Goal: Information Seeking & Learning: Compare options

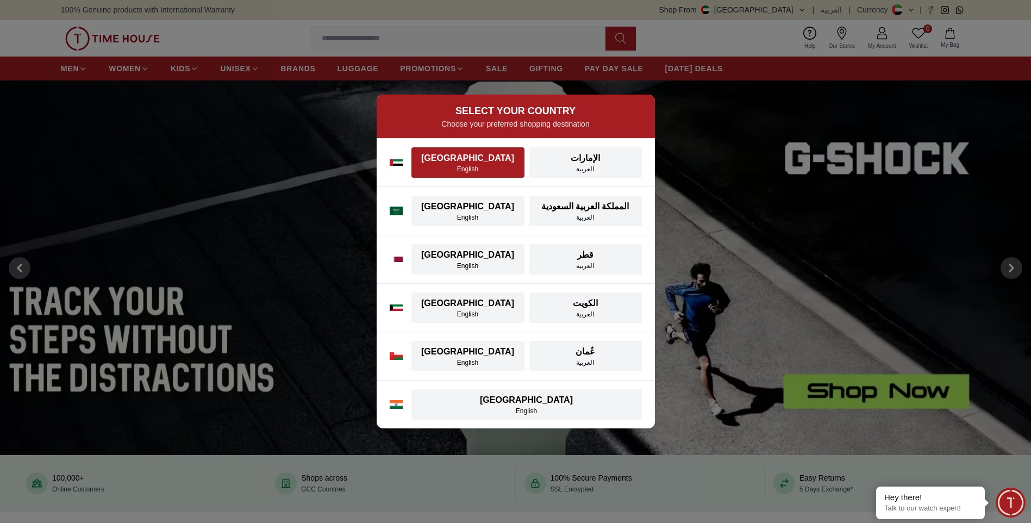
click at [463, 165] on div "English" at bounding box center [468, 169] width 100 height 9
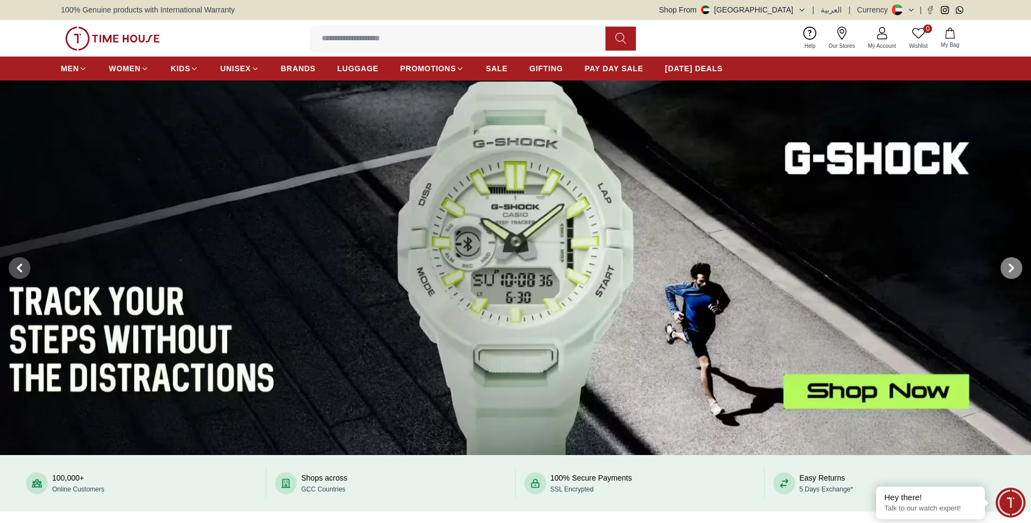
click at [1007, 268] on span at bounding box center [1012, 268] width 22 height 22
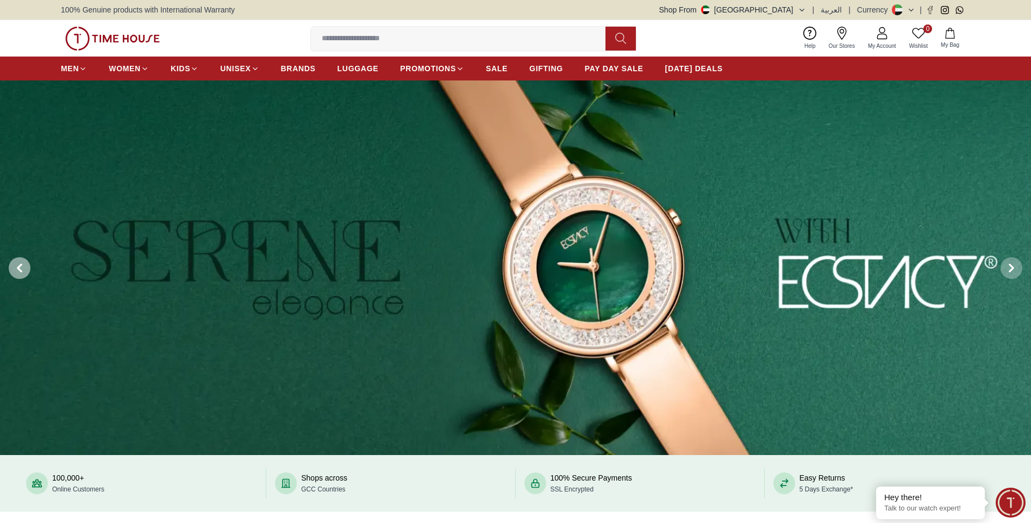
click at [23, 271] on icon at bounding box center [19, 268] width 9 height 9
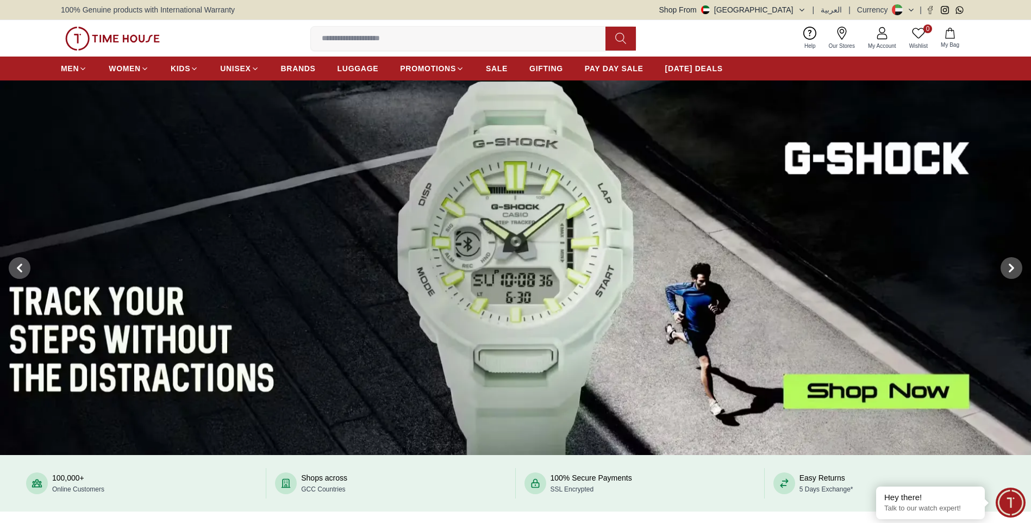
click at [313, 238] on img at bounding box center [515, 267] width 1031 height 375
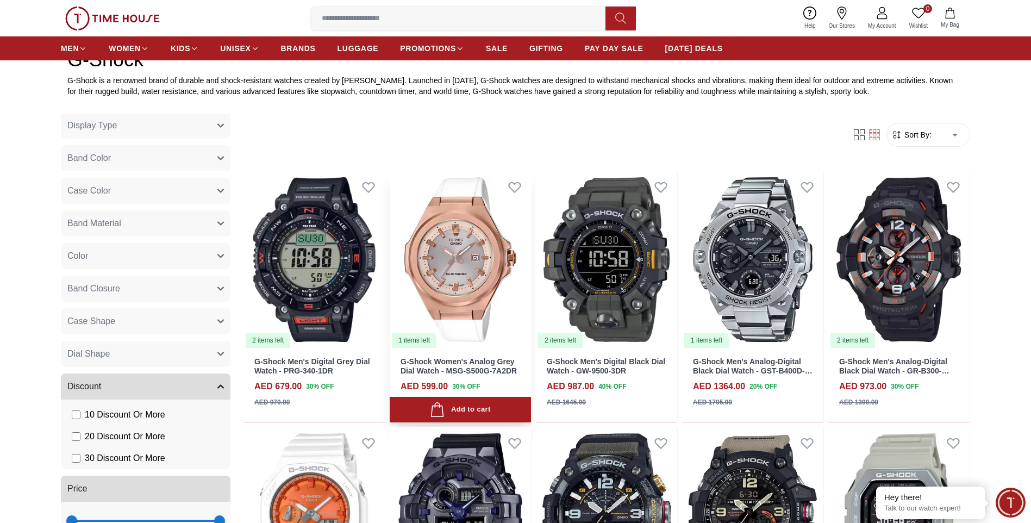
scroll to position [598, 0]
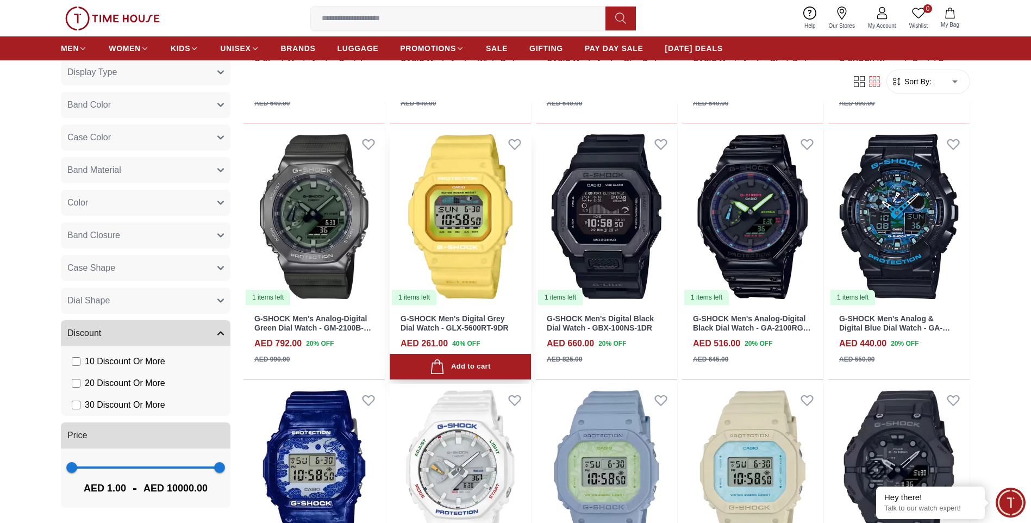
scroll to position [1794, 0]
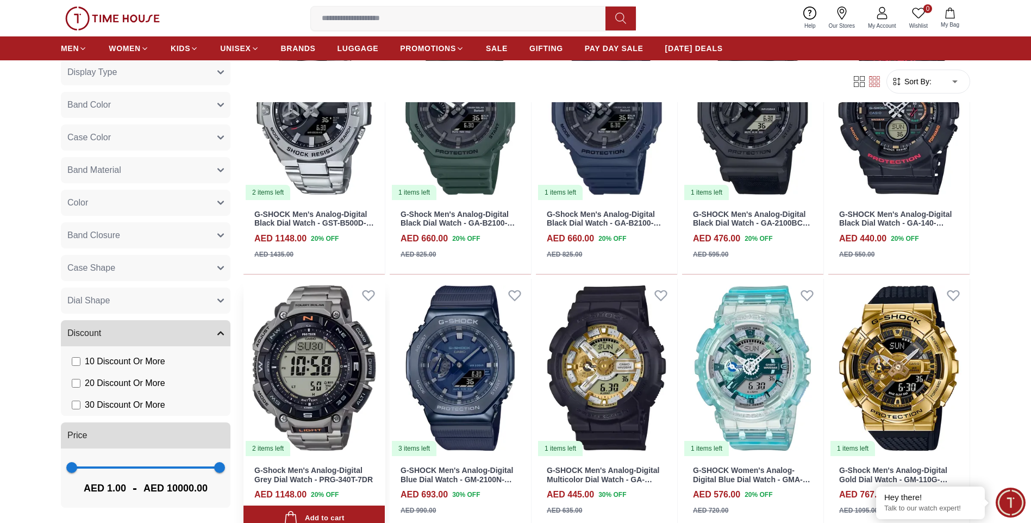
scroll to position [3371, 0]
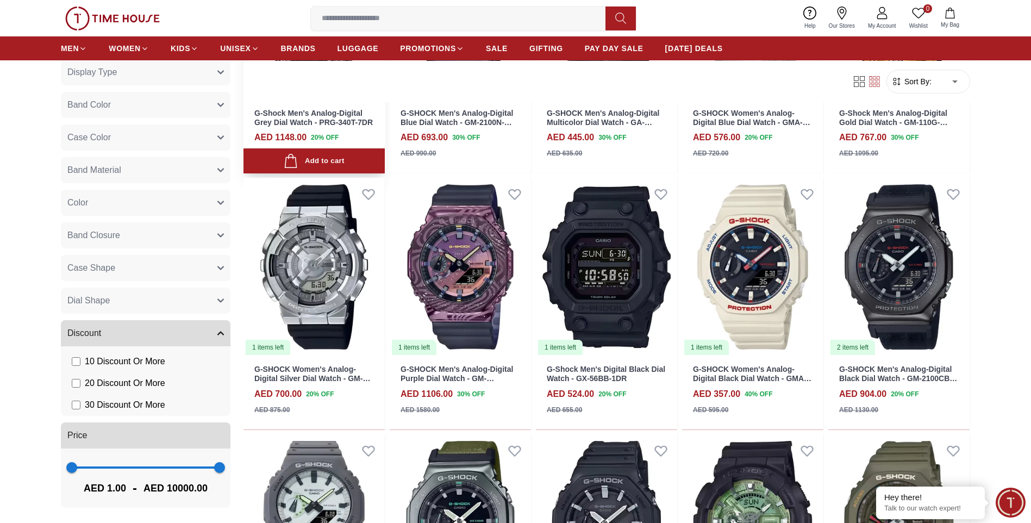
scroll to position [3588, 0]
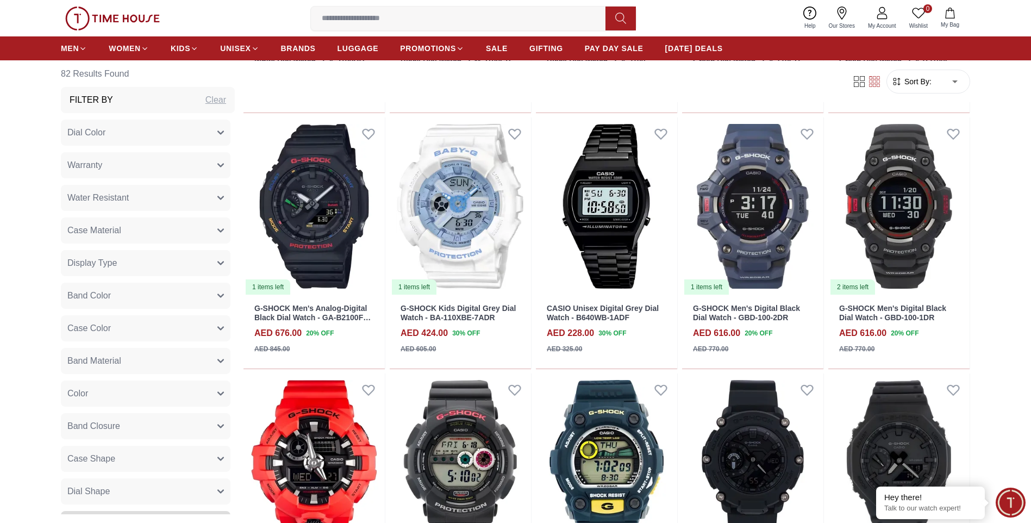
scroll to position [4078, 0]
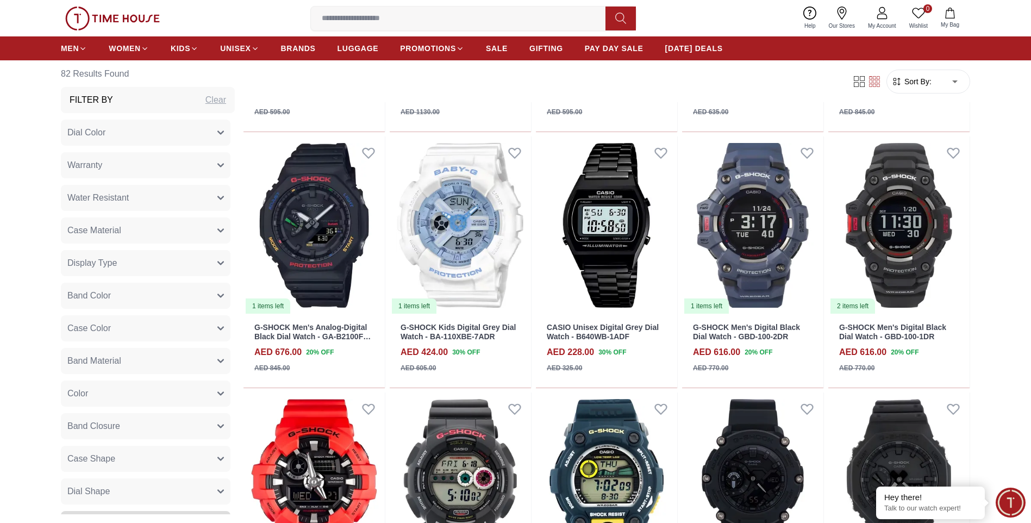
click at [143, 16] on img at bounding box center [112, 19] width 95 height 24
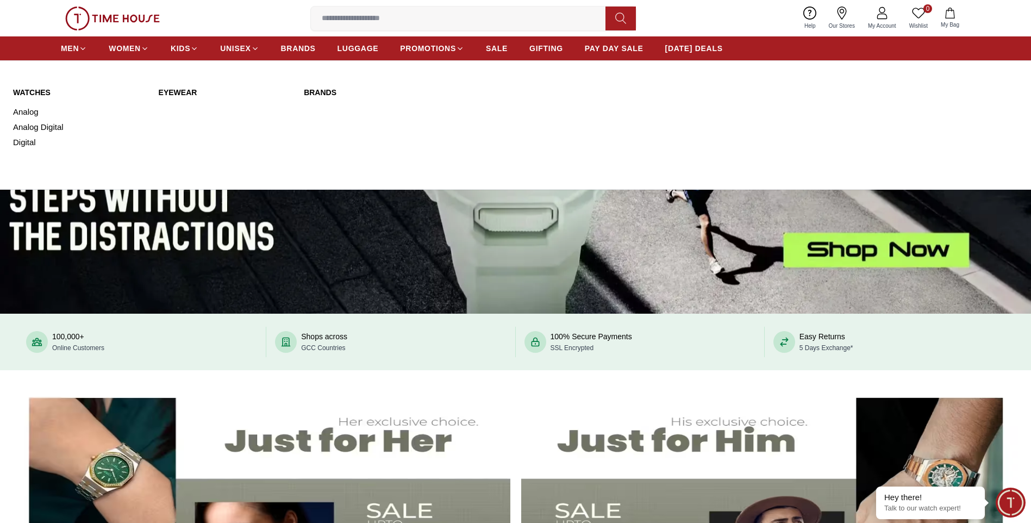
scroll to position [326, 0]
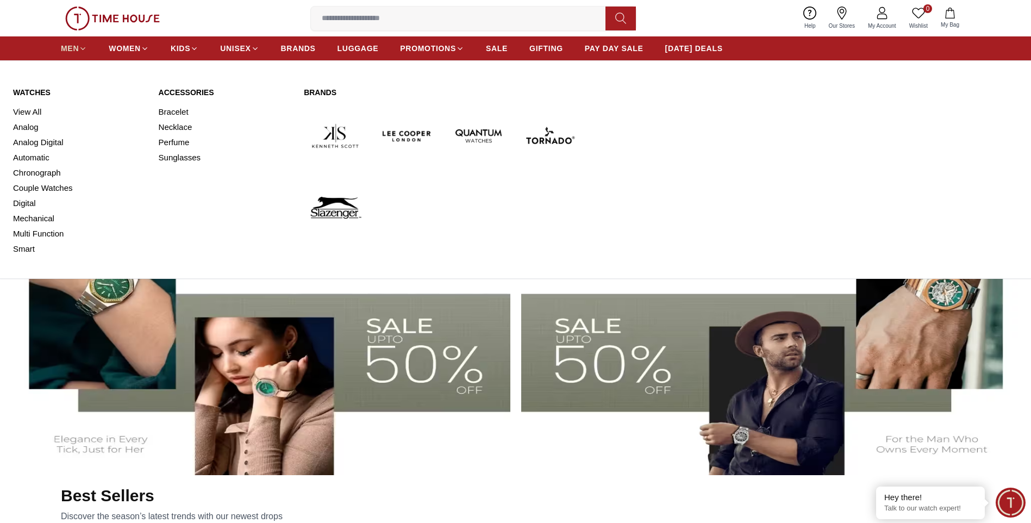
click at [80, 48] on icon at bounding box center [83, 49] width 8 height 8
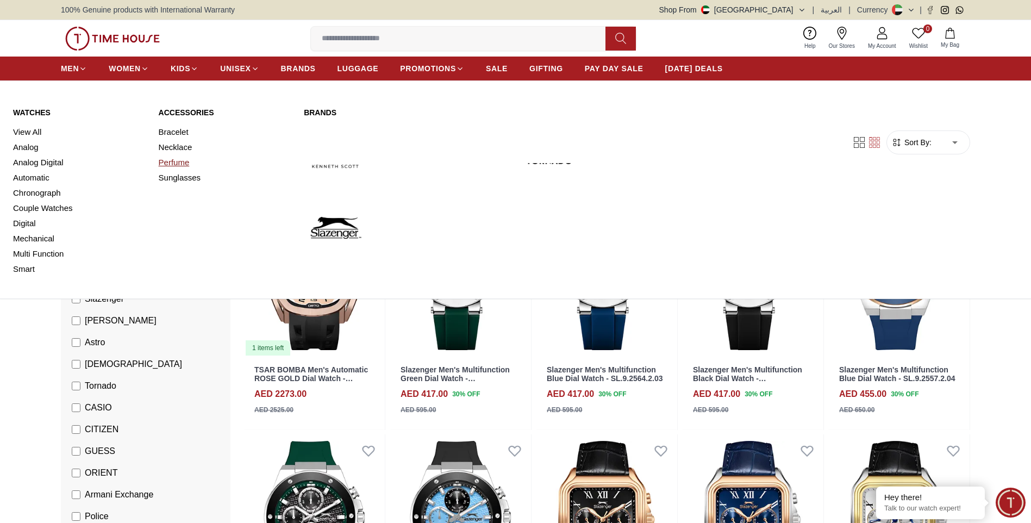
click at [177, 163] on link "Perfume" at bounding box center [225, 162] width 133 height 15
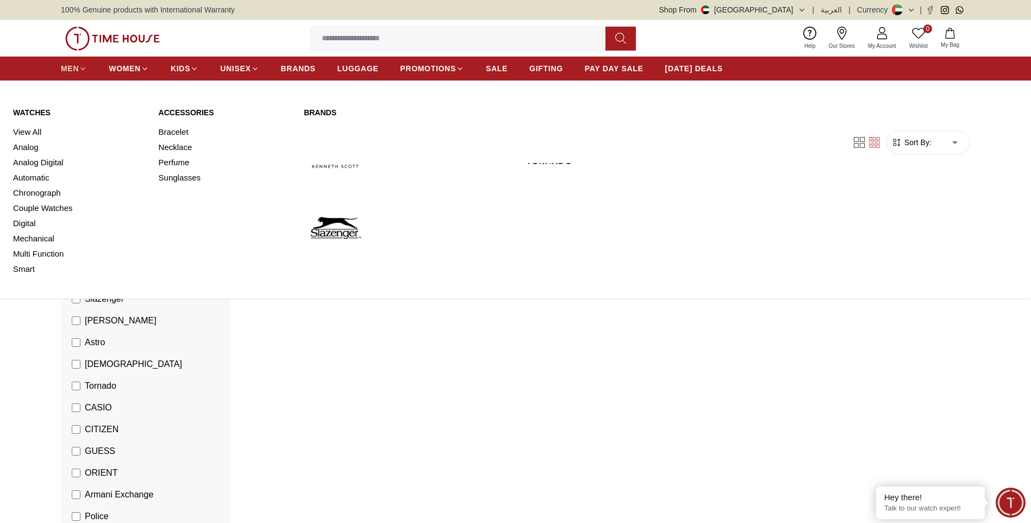
click at [67, 67] on span "MEN" at bounding box center [70, 68] width 18 height 11
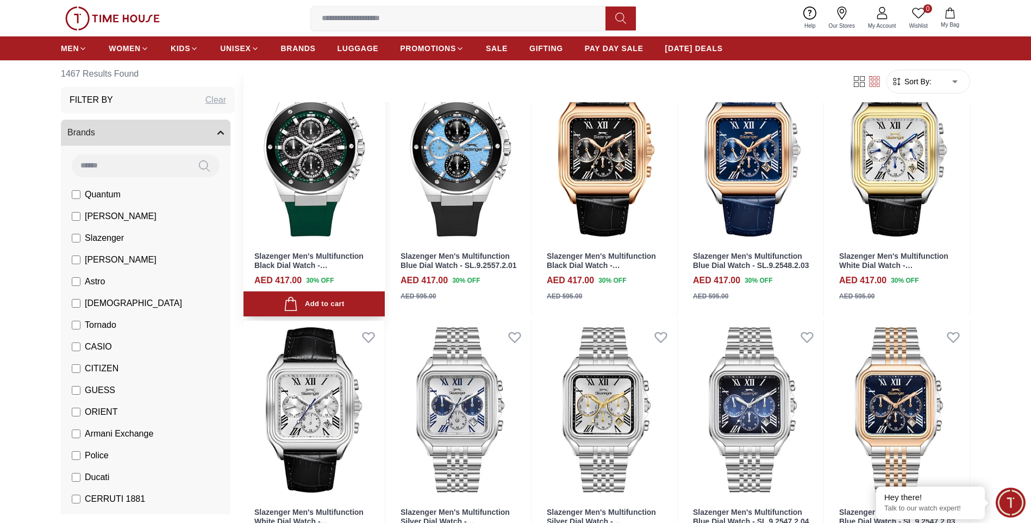
scroll to position [272, 0]
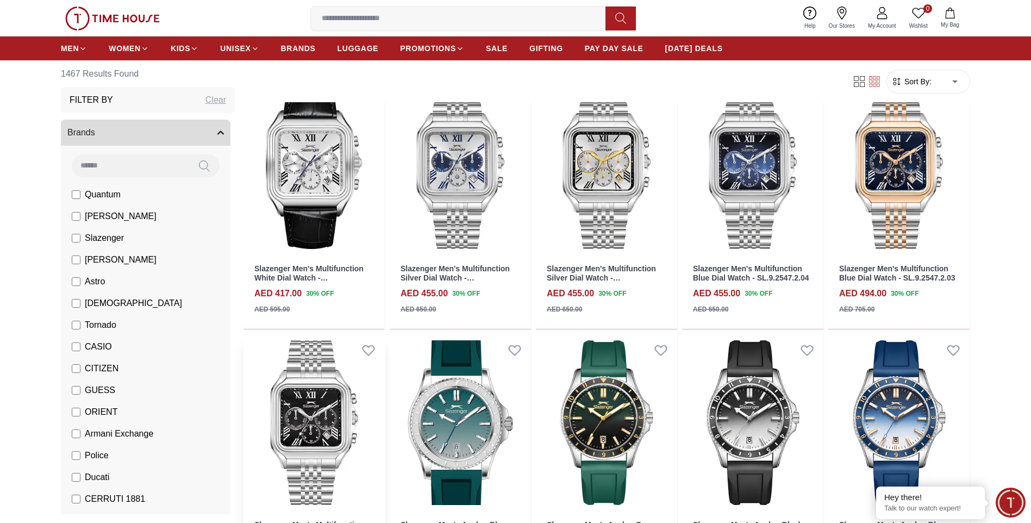
scroll to position [870, 0]
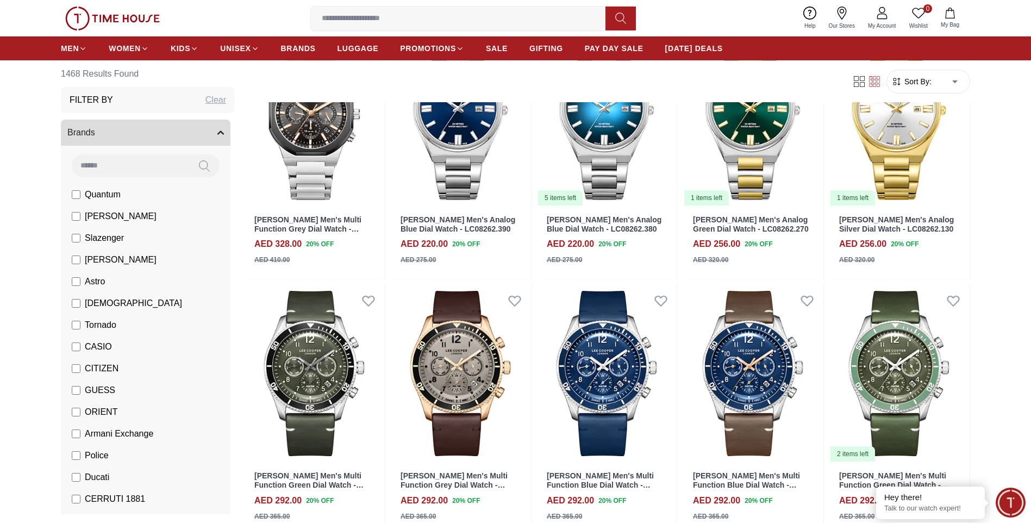
scroll to position [2501, 0]
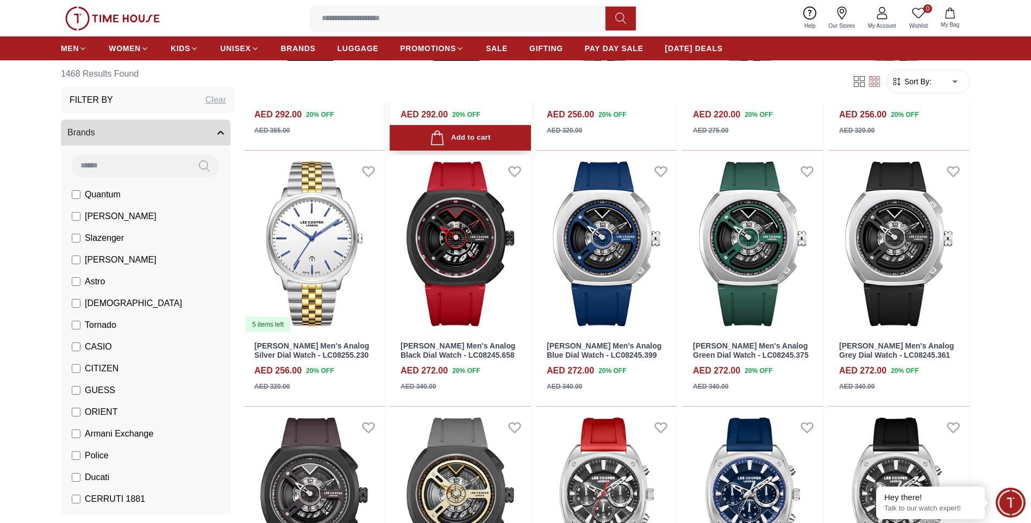
scroll to position [3099, 0]
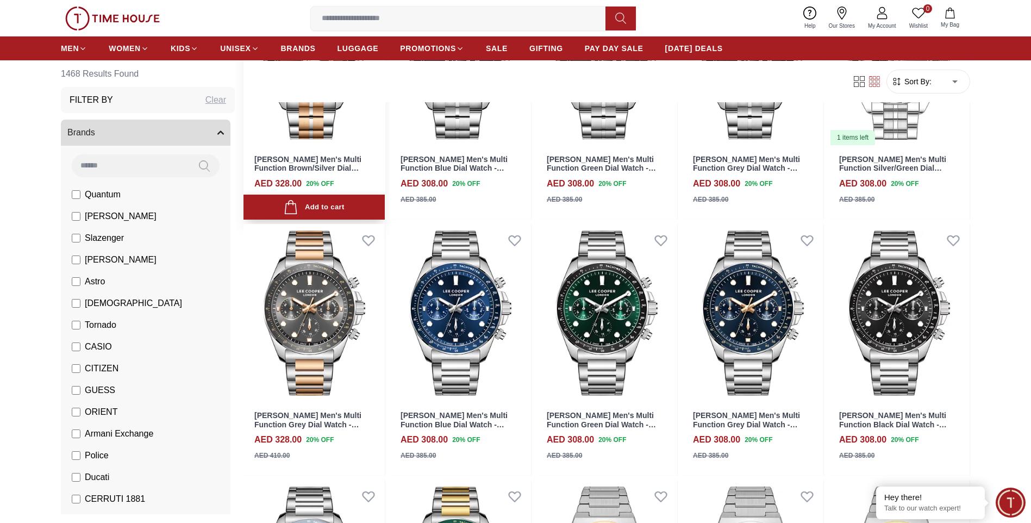
scroll to position [4567, 0]
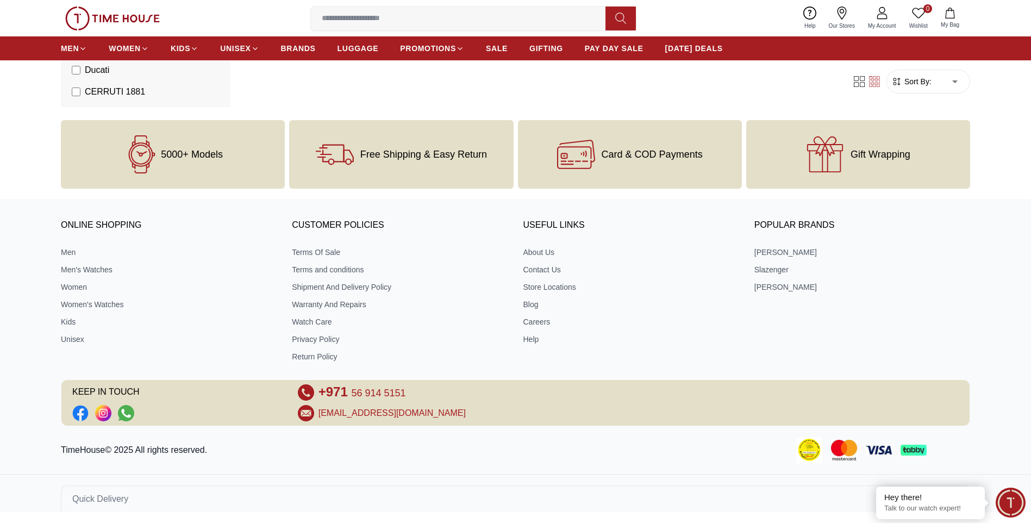
scroll to position [468, 0]
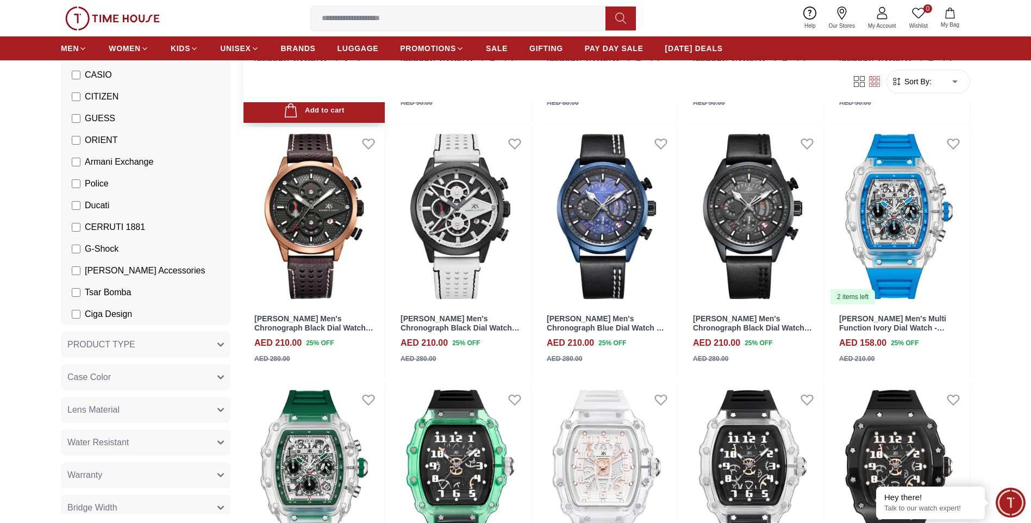
scroll to position [326, 0]
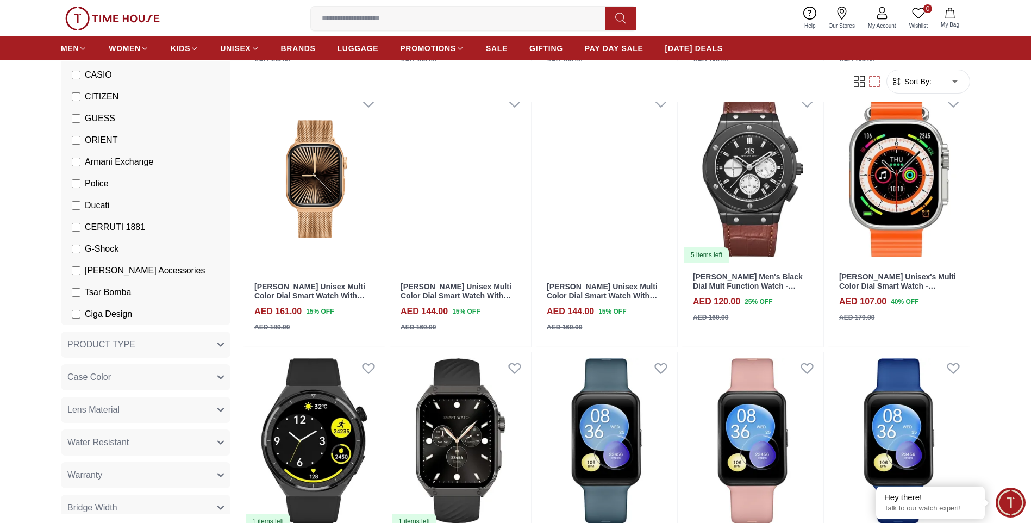
scroll to position [1631, 0]
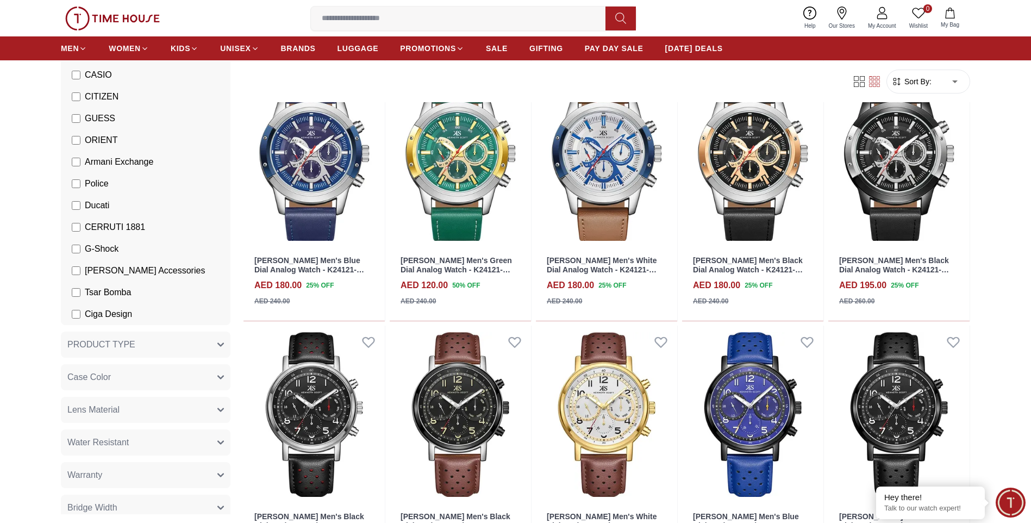
scroll to position [2936, 0]
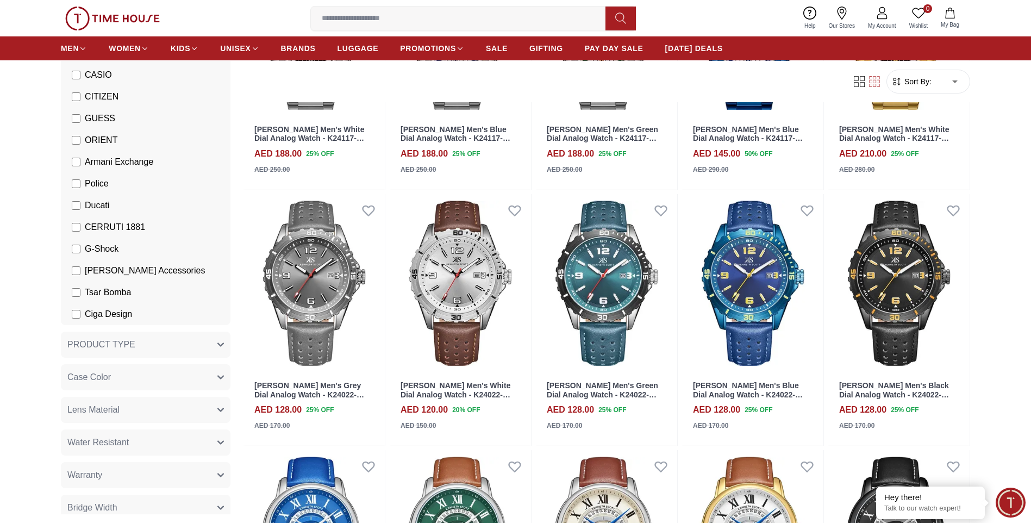
scroll to position [3371, 0]
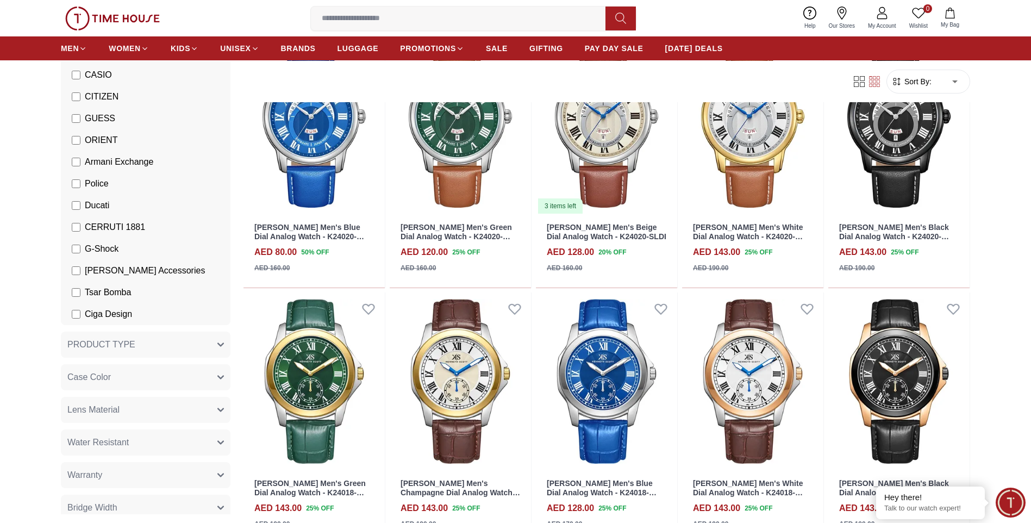
scroll to position [4132, 0]
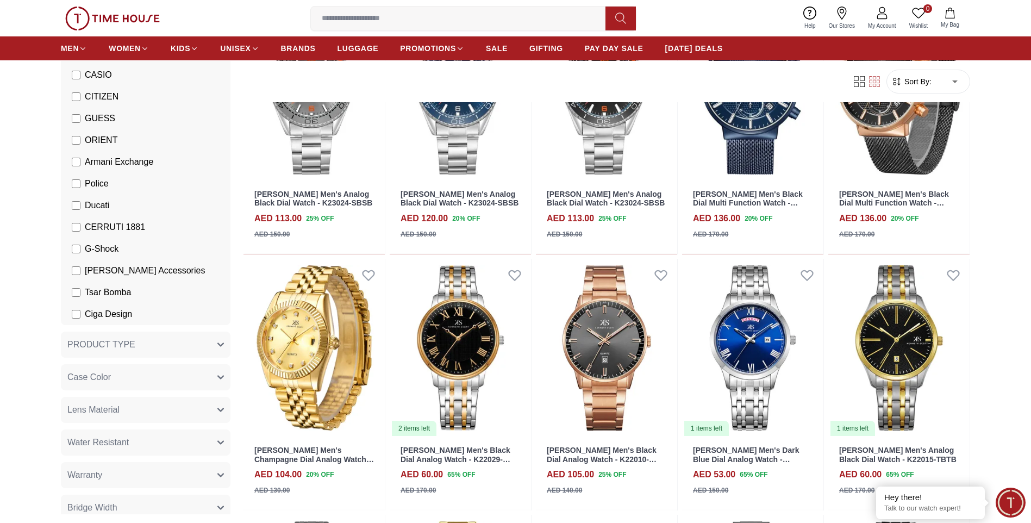
scroll to position [5328, 0]
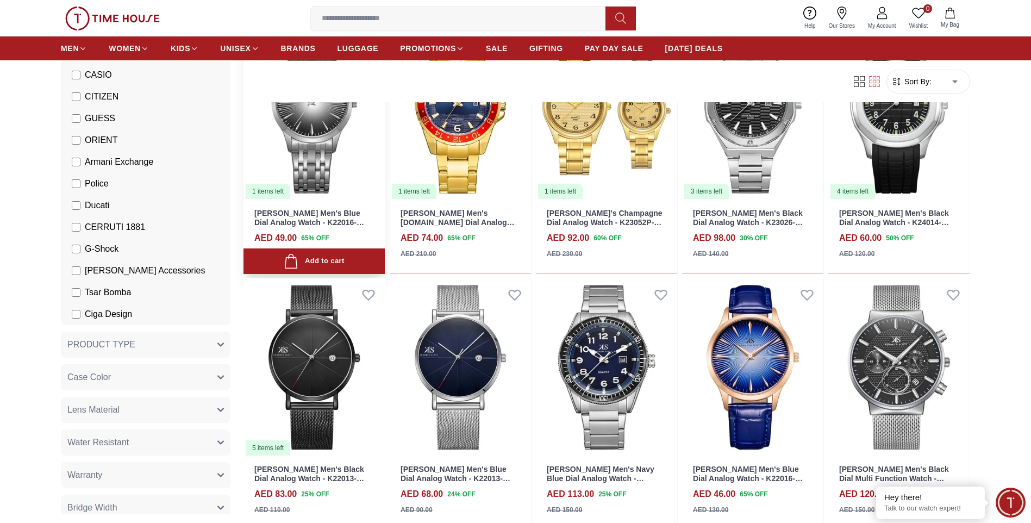
scroll to position [5926, 0]
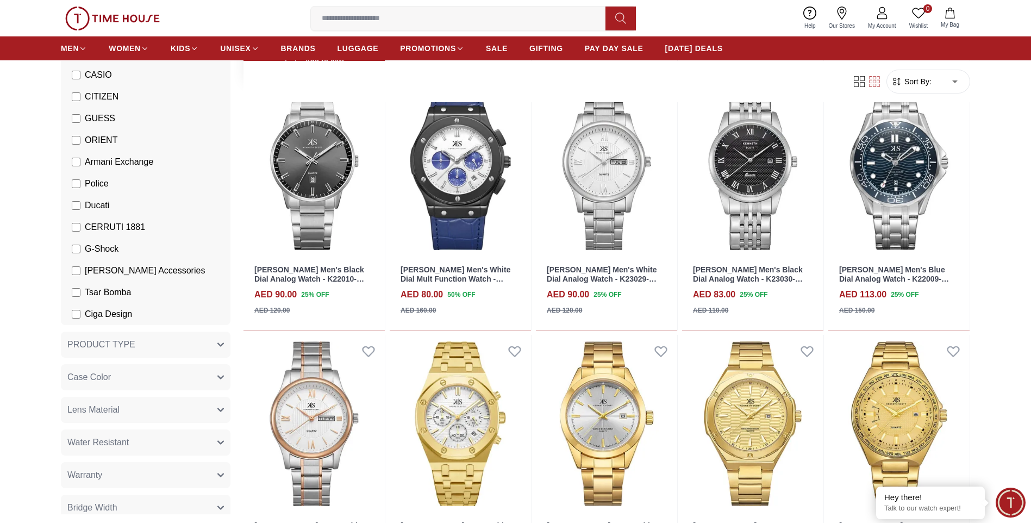
scroll to position [8101, 0]
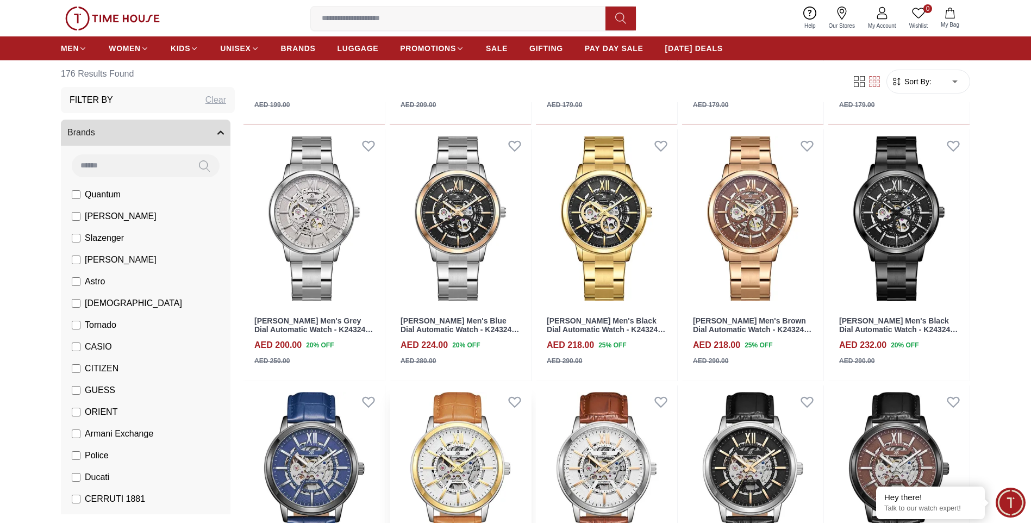
scroll to position [2066, 0]
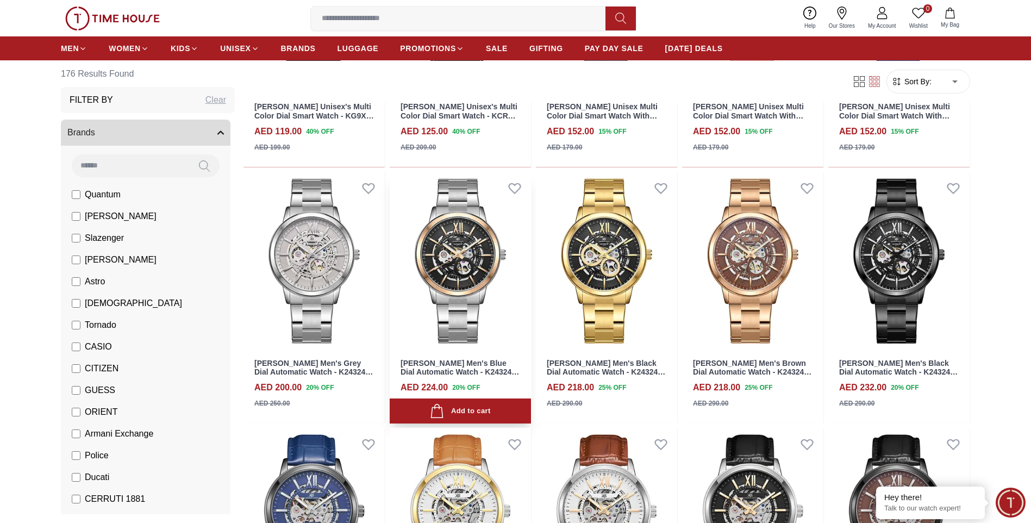
click at [443, 267] on img at bounding box center [460, 261] width 141 height 178
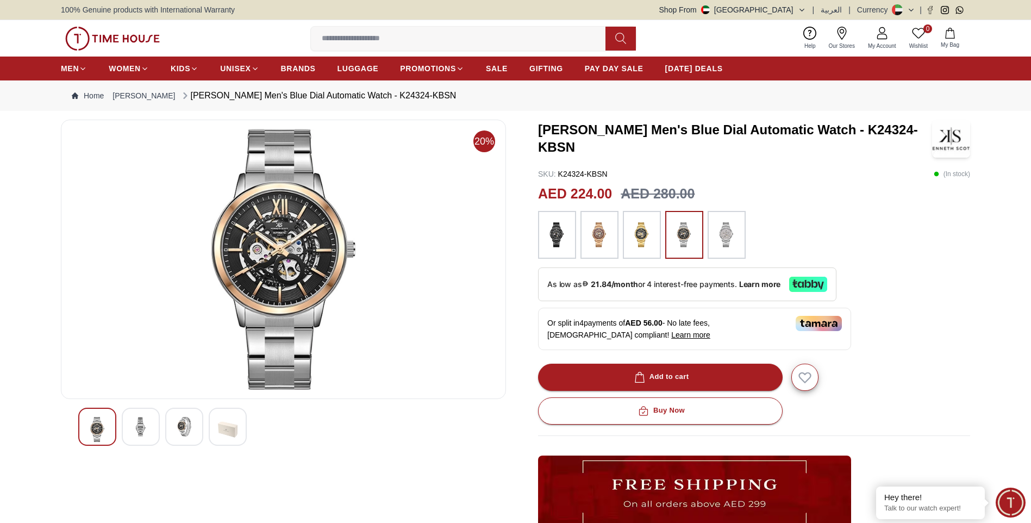
click at [595, 233] on img at bounding box center [599, 234] width 27 height 37
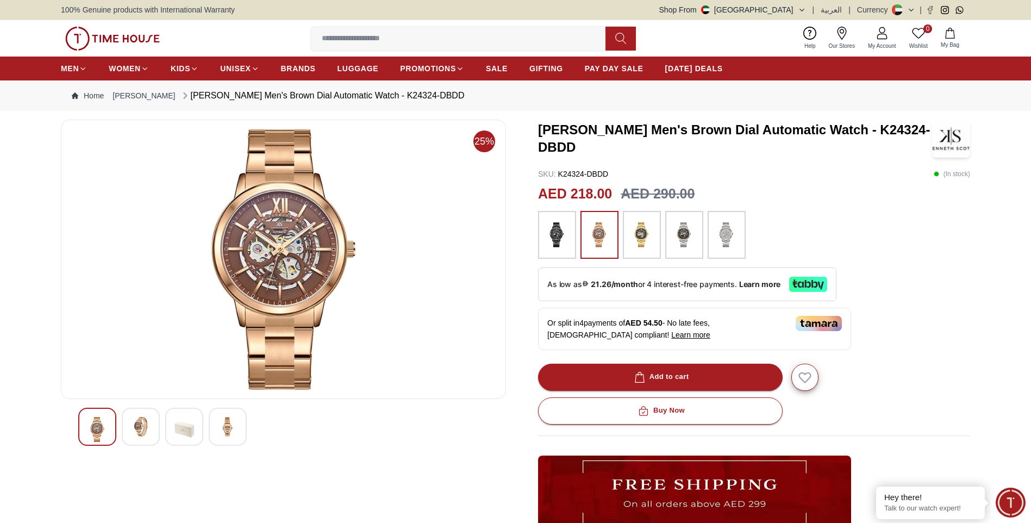
click at [680, 234] on img at bounding box center [684, 234] width 27 height 37
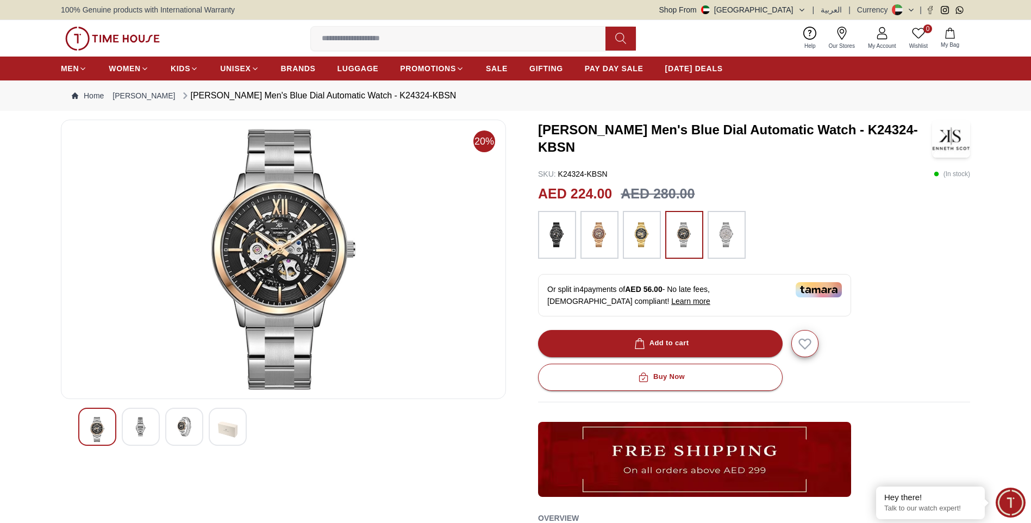
click at [139, 425] on img at bounding box center [141, 427] width 20 height 20
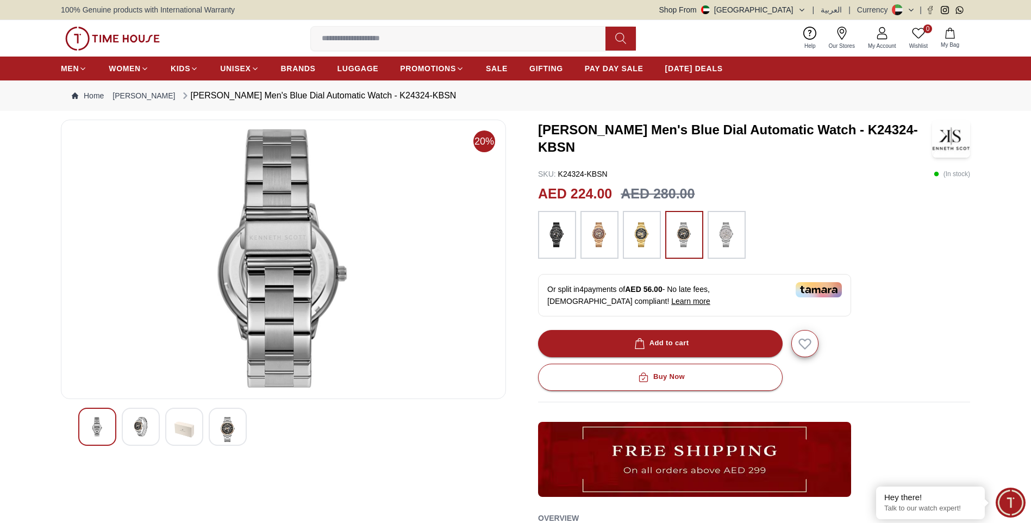
click at [185, 431] on img at bounding box center [185, 429] width 20 height 25
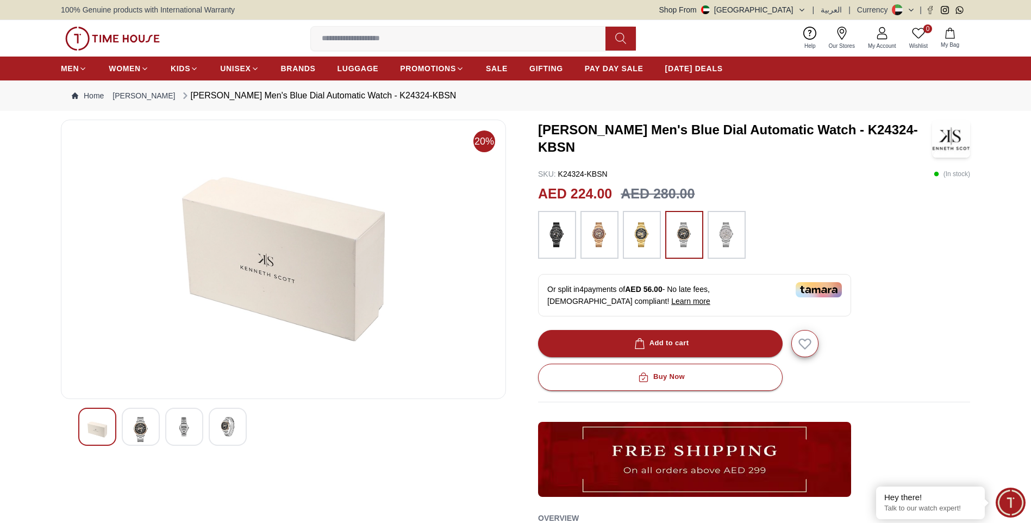
click at [228, 425] on img at bounding box center [228, 427] width 20 height 20
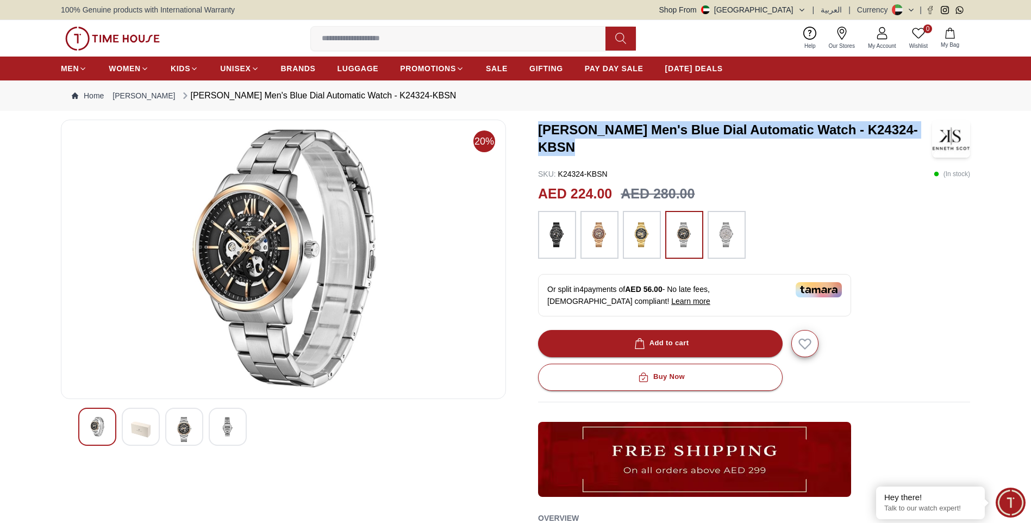
drag, startPoint x: 539, startPoint y: 128, endPoint x: 575, endPoint y: 149, distance: 40.9
click at [575, 149] on h3 "Kenneth Scott Men's Blue Dial Automatic Watch - K24324-KBSN" at bounding box center [735, 138] width 394 height 35
copy h3 "Kenneth Scott Men's Blue Dial Automatic Watch - K24324-KBSN"
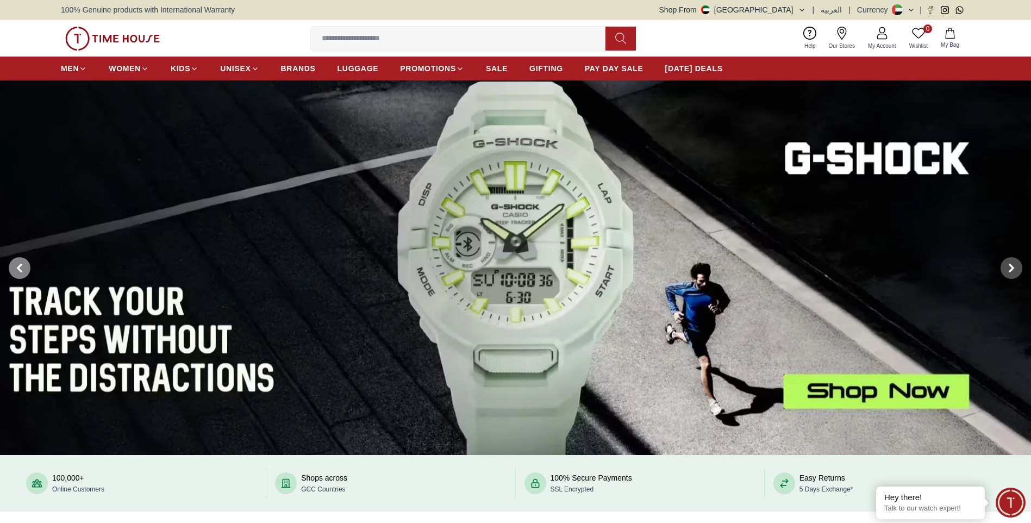
click at [21, 266] on icon at bounding box center [19, 268] width 9 height 9
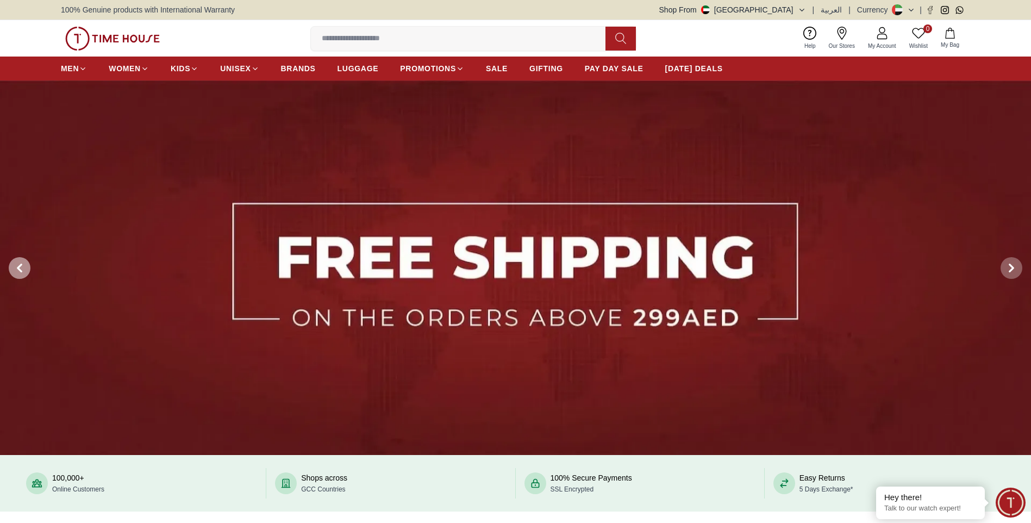
click at [21, 266] on icon at bounding box center [19, 268] width 9 height 9
click at [18, 268] on icon at bounding box center [19, 267] width 3 height 7
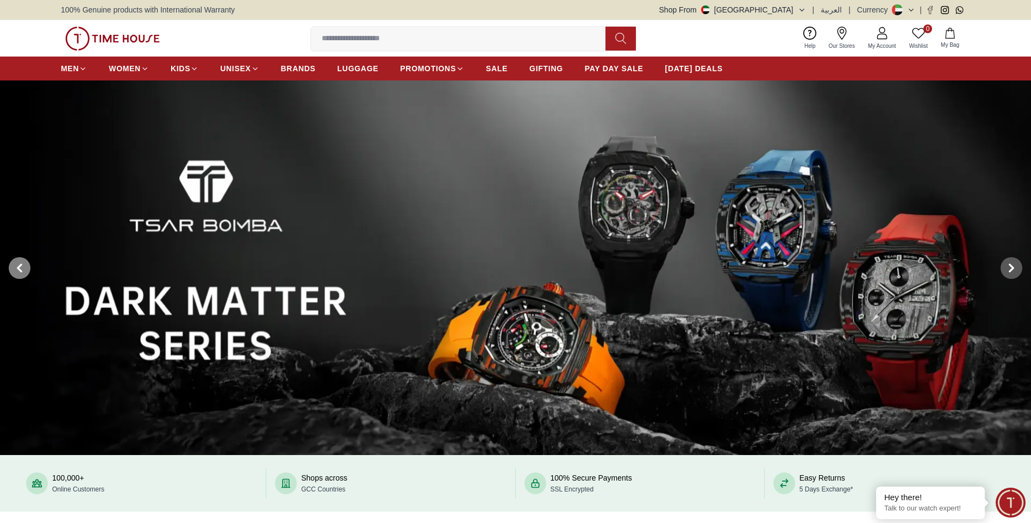
click at [18, 268] on icon at bounding box center [19, 267] width 3 height 7
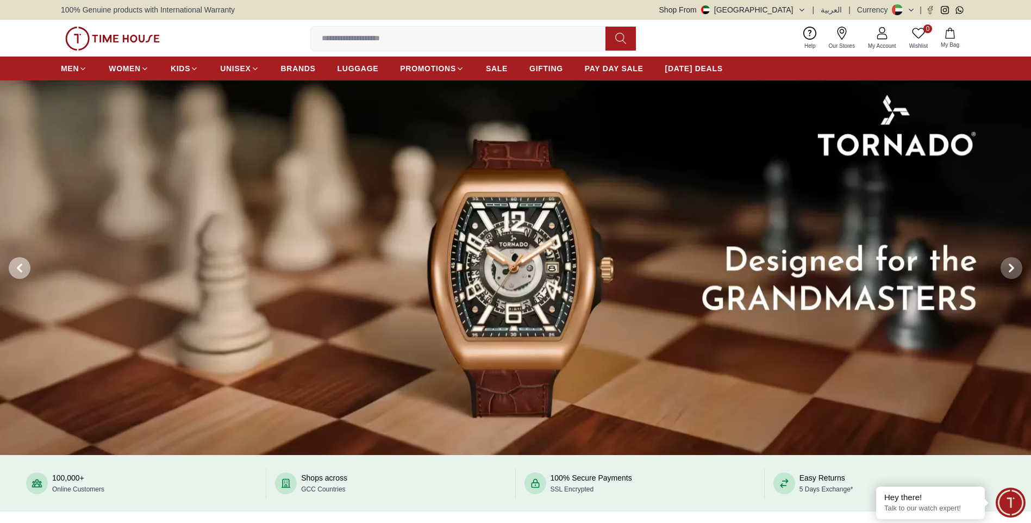
click at [18, 268] on icon at bounding box center [19, 267] width 3 height 7
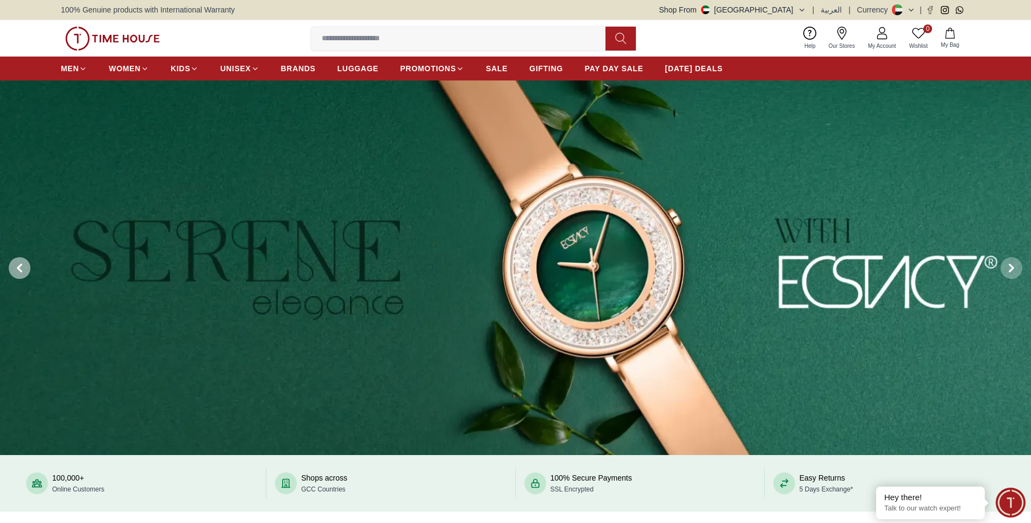
click at [18, 268] on icon at bounding box center [19, 267] width 3 height 7
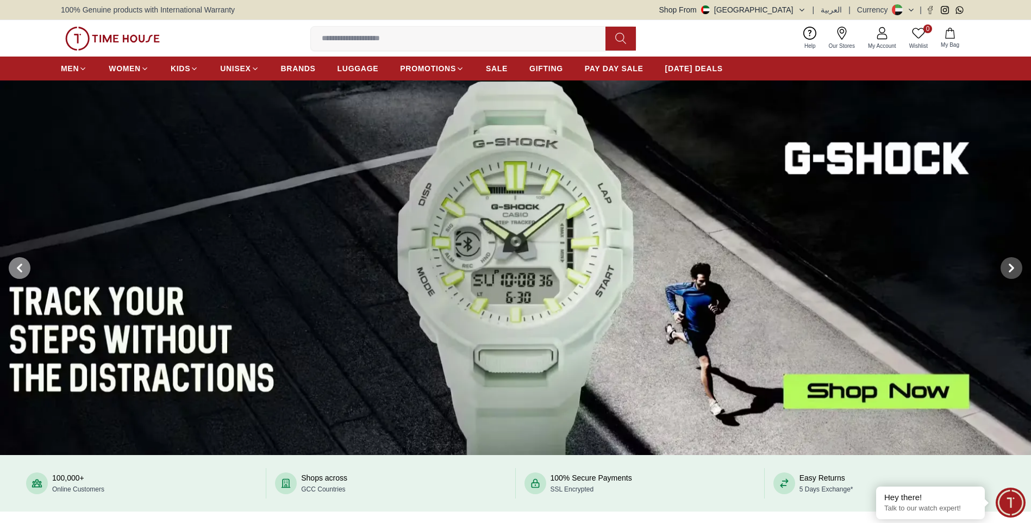
click at [18, 268] on icon at bounding box center [19, 267] width 3 height 7
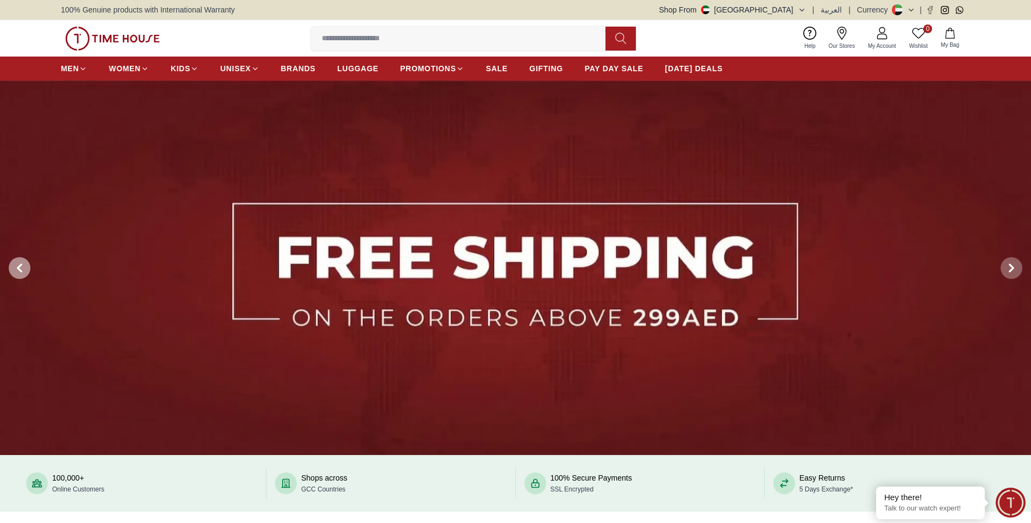
click at [18, 268] on icon at bounding box center [19, 267] width 3 height 7
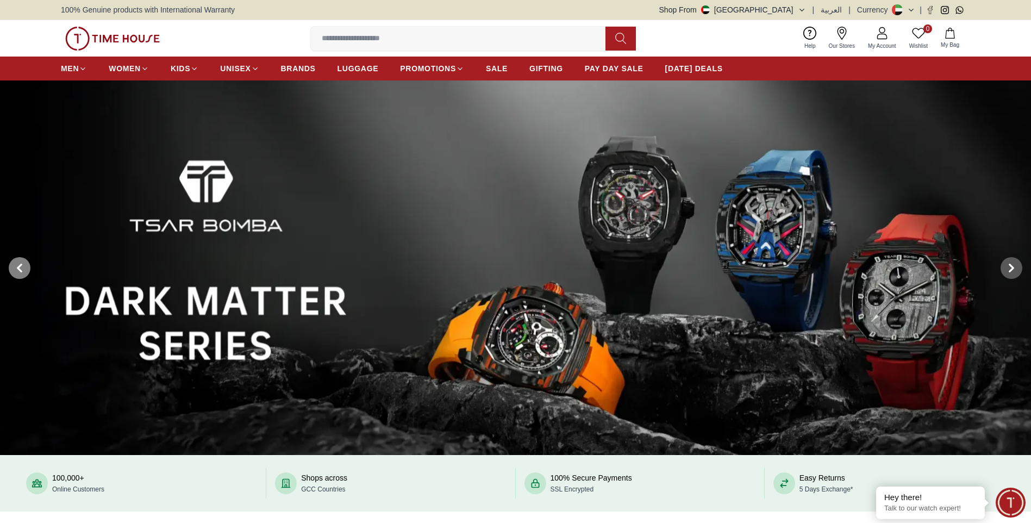
click at [18, 269] on icon at bounding box center [19, 267] width 3 height 7
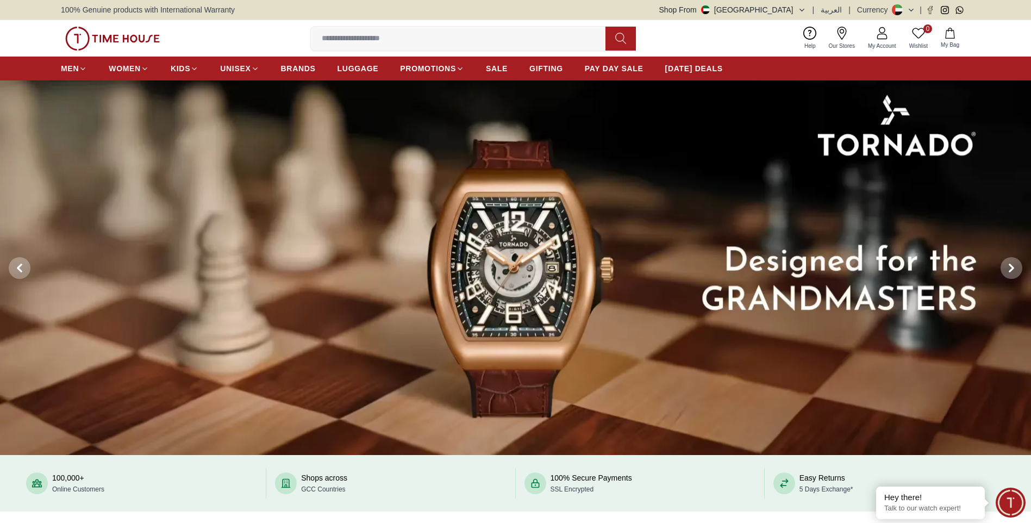
click at [509, 244] on img at bounding box center [515, 267] width 1031 height 375
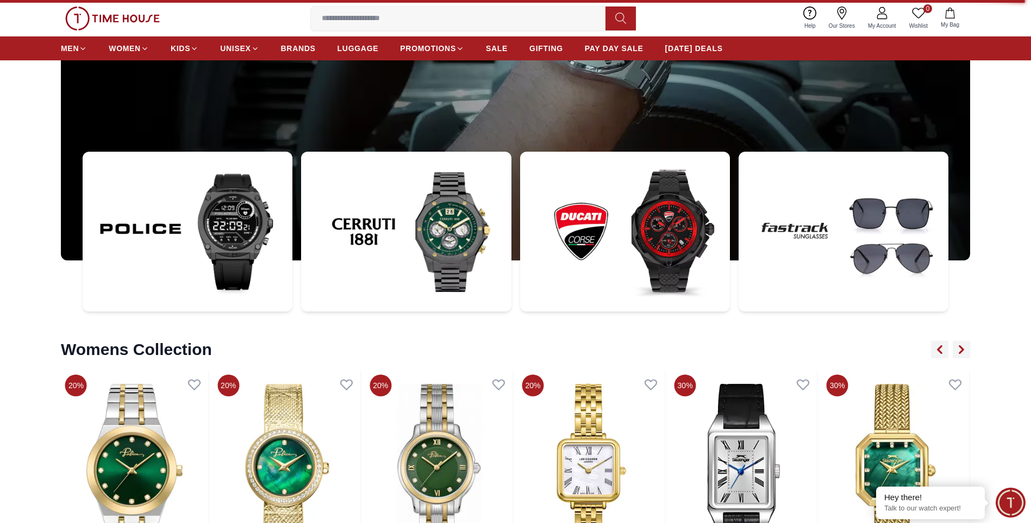
scroll to position [4023, 0]
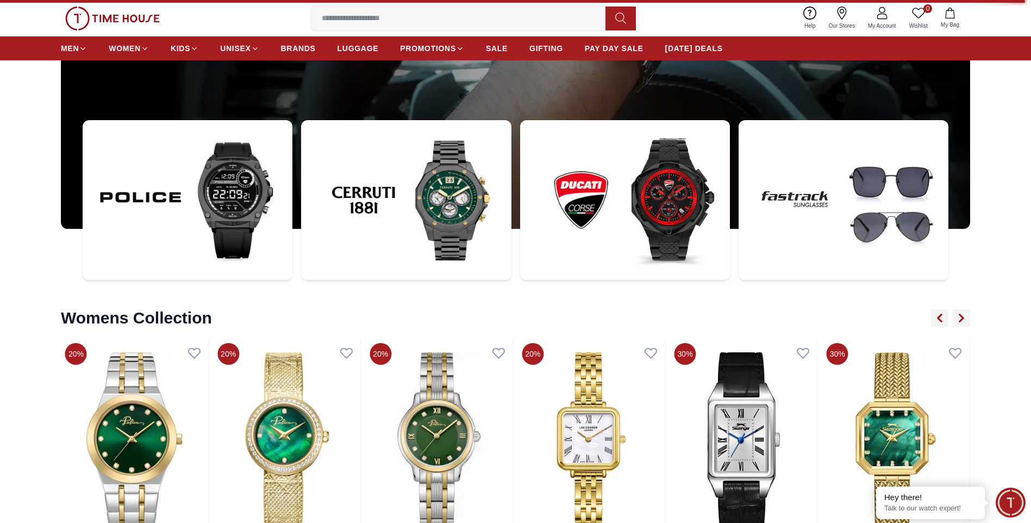
click at [660, 190] on img at bounding box center [625, 200] width 210 height 160
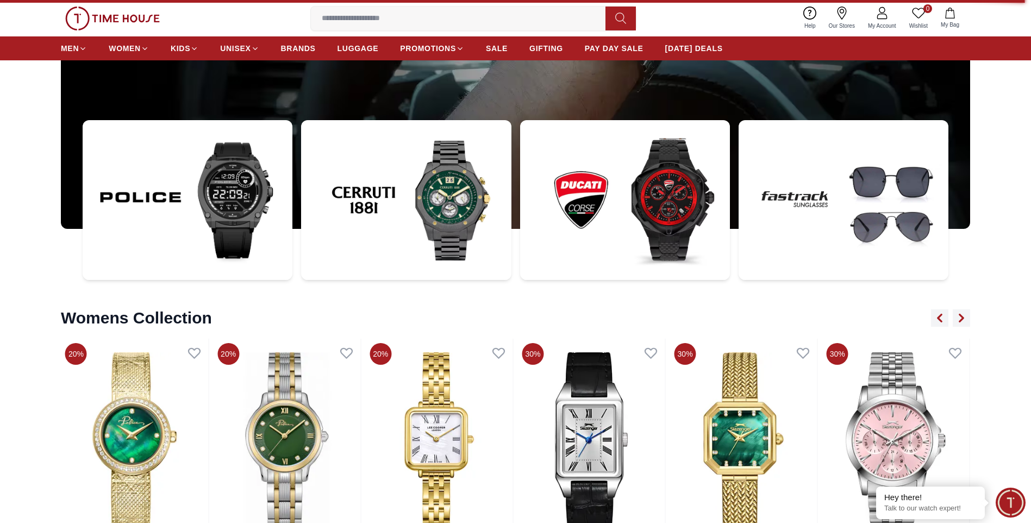
click at [639, 169] on img at bounding box center [625, 200] width 210 height 160
click at [655, 177] on img at bounding box center [625, 200] width 210 height 160
click at [595, 189] on img at bounding box center [625, 200] width 210 height 160
click at [593, 188] on img at bounding box center [625, 200] width 210 height 160
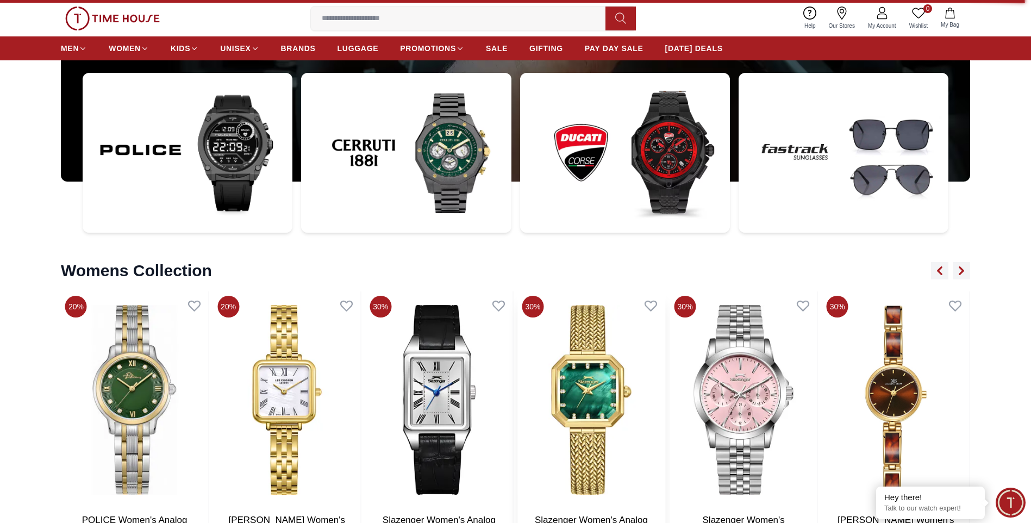
scroll to position [4186, 0]
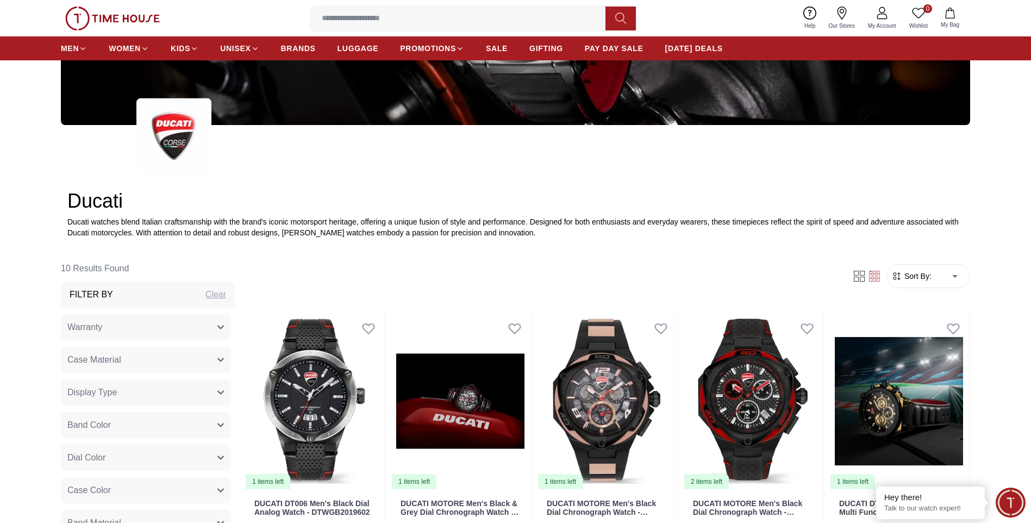
scroll to position [217, 0]
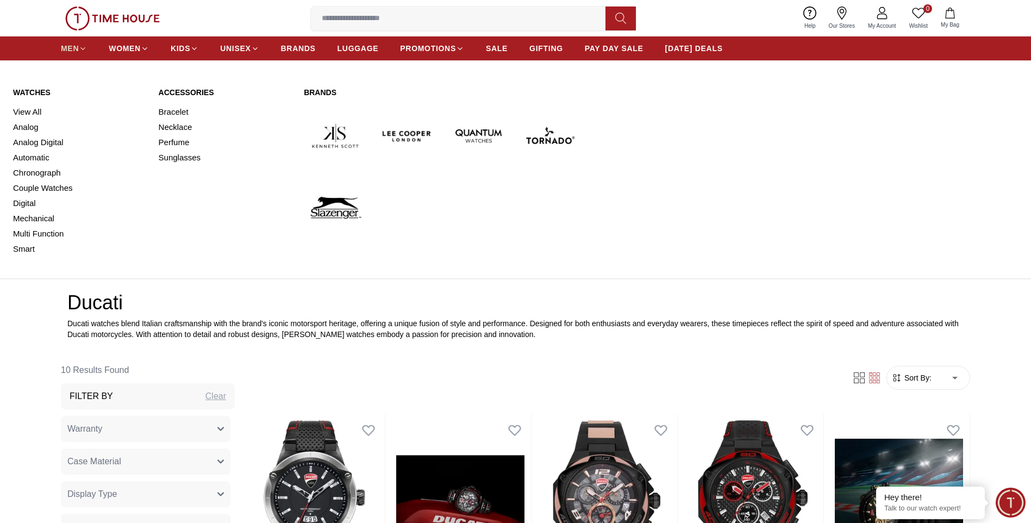
click at [70, 49] on span "MEN" at bounding box center [70, 48] width 18 height 11
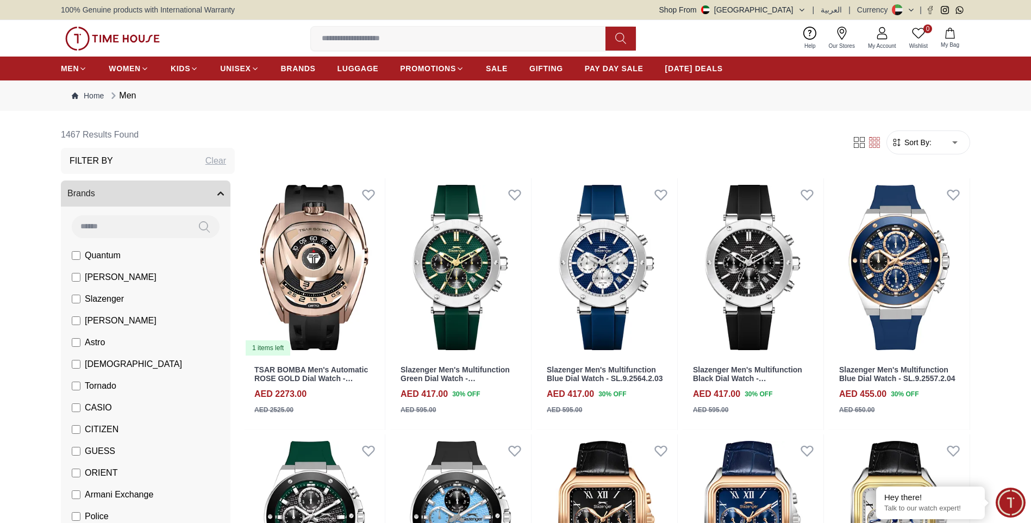
click at [100, 385] on span "Tornado" at bounding box center [101, 385] width 32 height 13
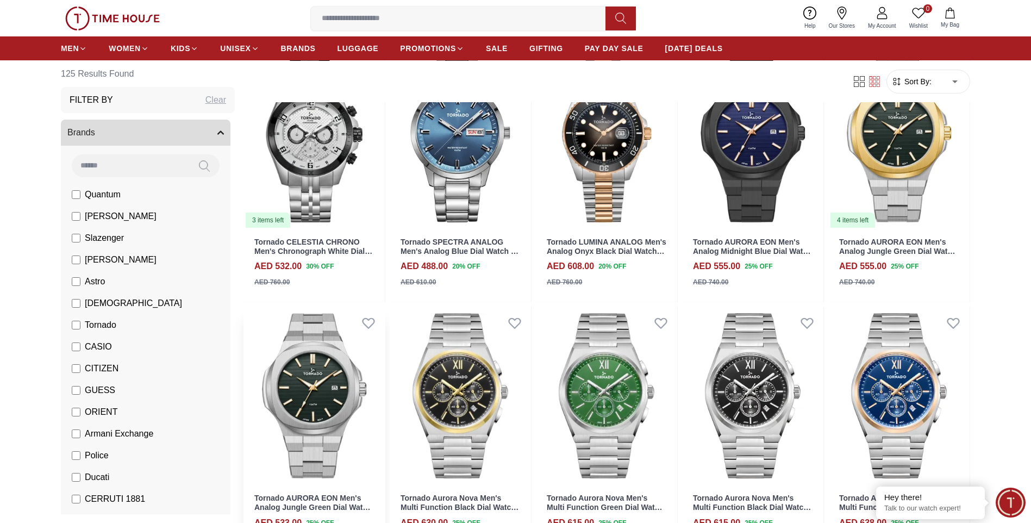
scroll to position [707, 0]
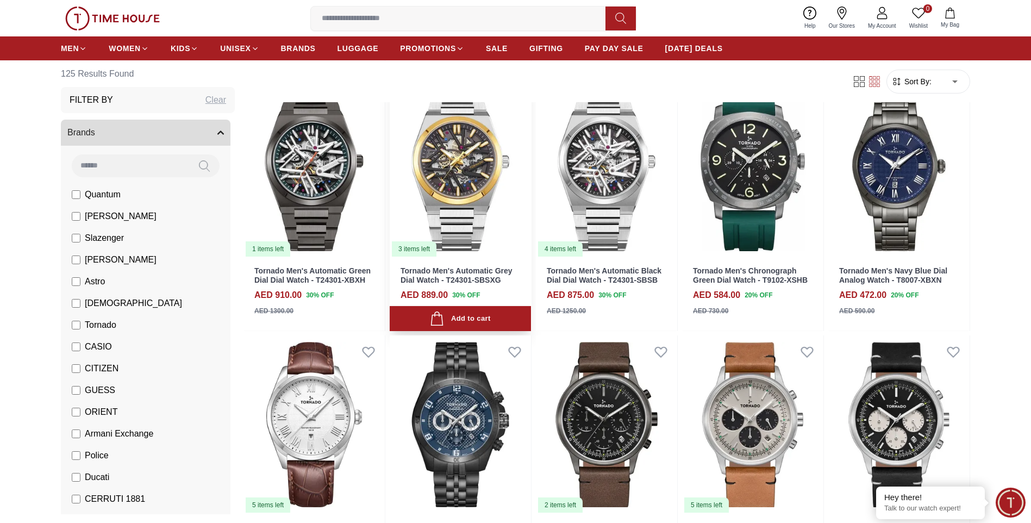
scroll to position [1631, 0]
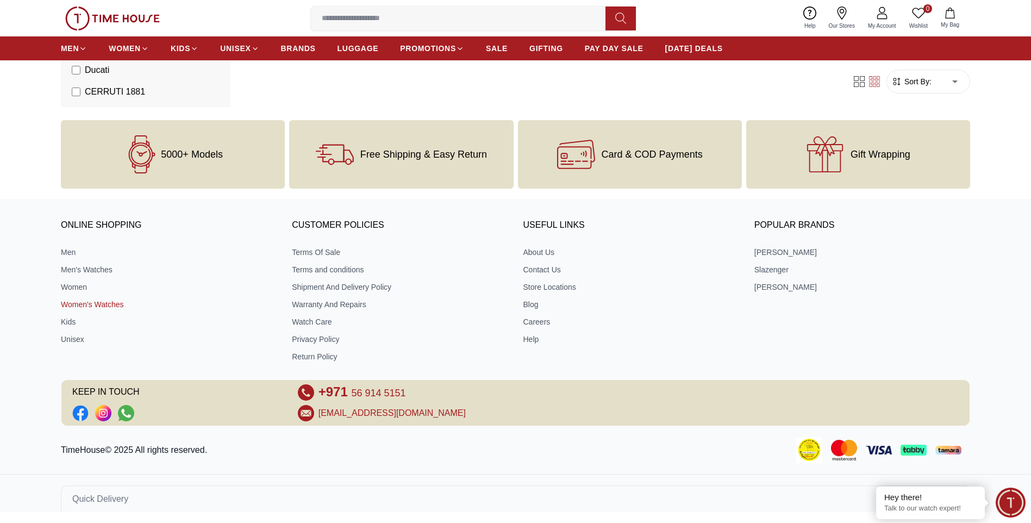
click at [77, 303] on link "Women's Watches" at bounding box center [169, 304] width 216 height 11
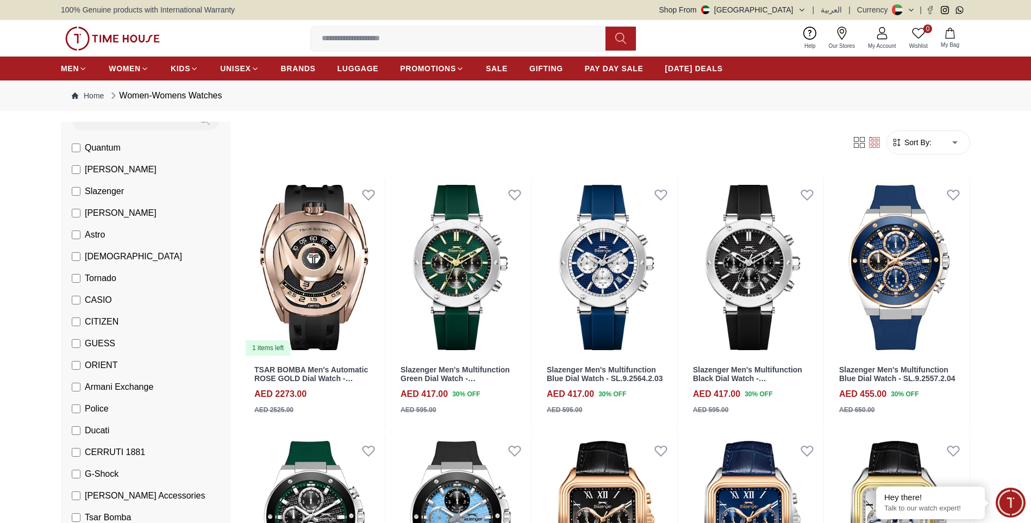
scroll to position [109, 0]
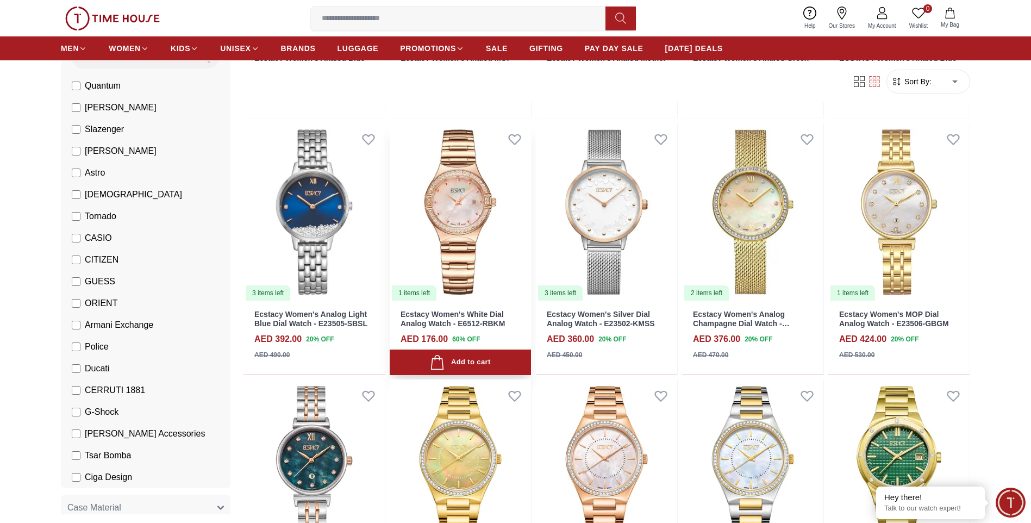
scroll to position [598, 0]
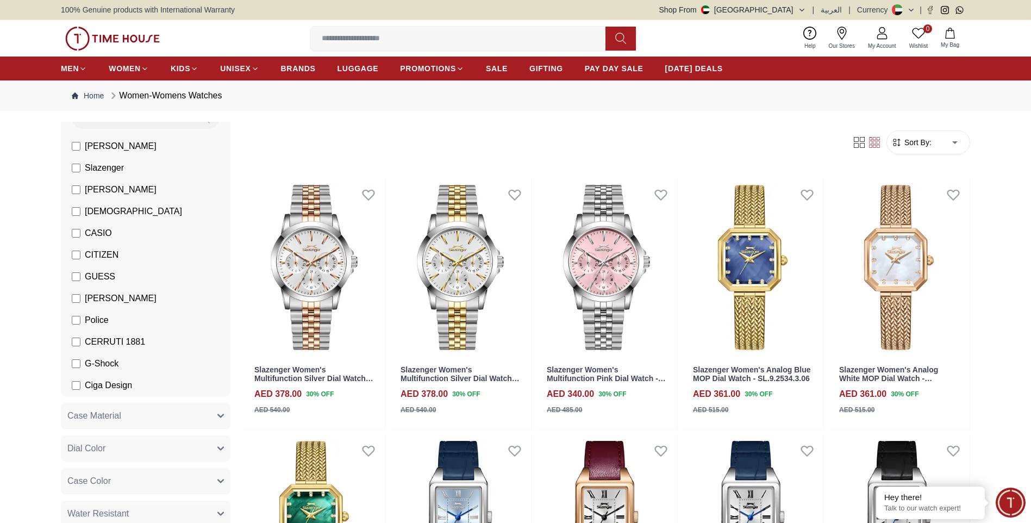
scroll to position [109, 0]
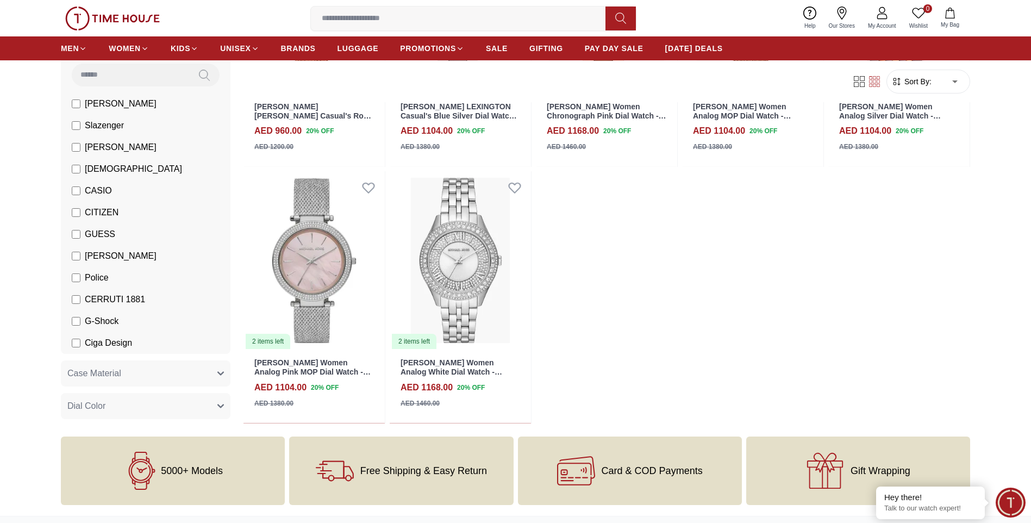
scroll to position [381, 0]
